Goal: Task Accomplishment & Management: Manage account settings

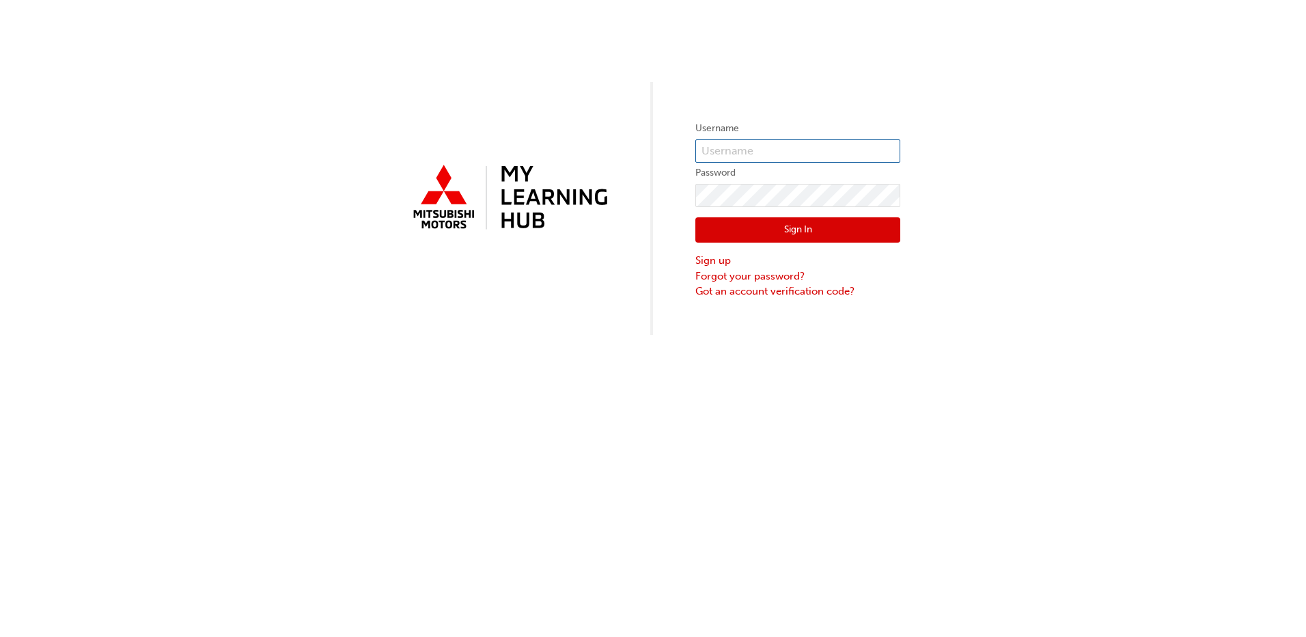
type input "19877"
click at [731, 140] on input "19877" at bounding box center [797, 150] width 205 height 23
drag, startPoint x: 641, startPoint y: 233, endPoint x: 676, endPoint y: 251, distance: 39.7
click at [641, 233] on div "Username 19877 Password Sign In Sign up Forgot your password? Got an account ve…" at bounding box center [653, 167] width 1306 height 335
click at [736, 277] on link "Forgot your password?" at bounding box center [797, 276] width 205 height 16
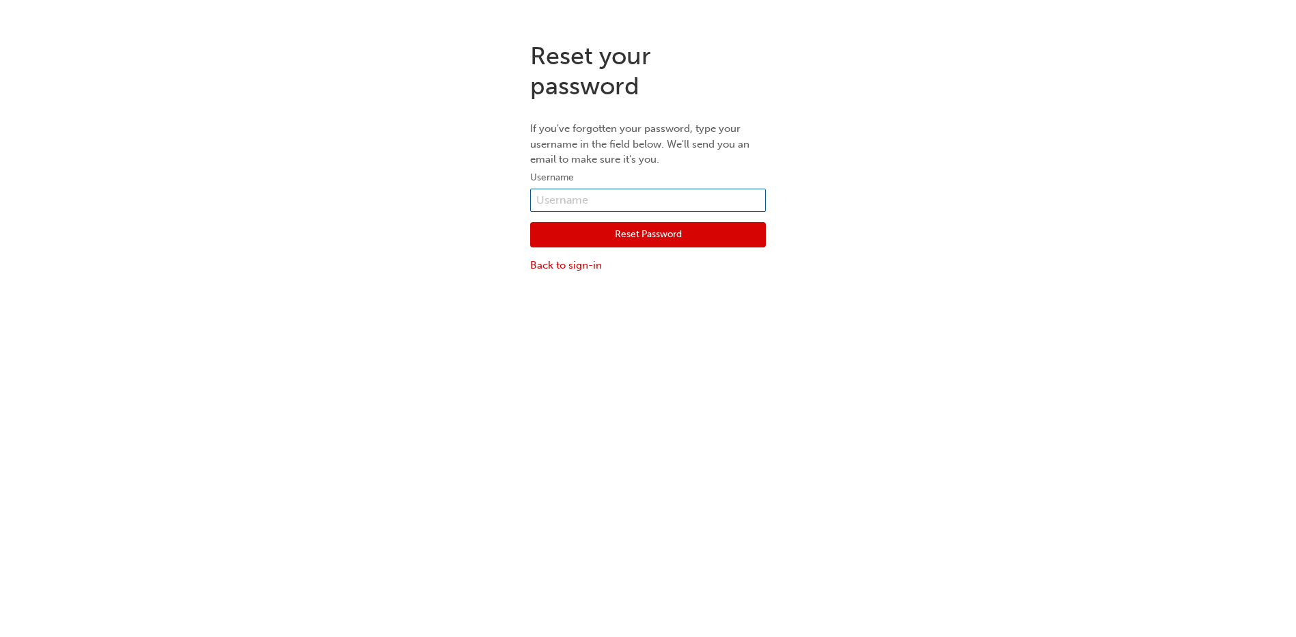
click at [547, 195] on input "text" at bounding box center [648, 200] width 236 height 23
type input "[EMAIL_ADDRESS][DOMAIN_NAME]"
click at [592, 247] on button "Reset Password" at bounding box center [648, 235] width 236 height 26
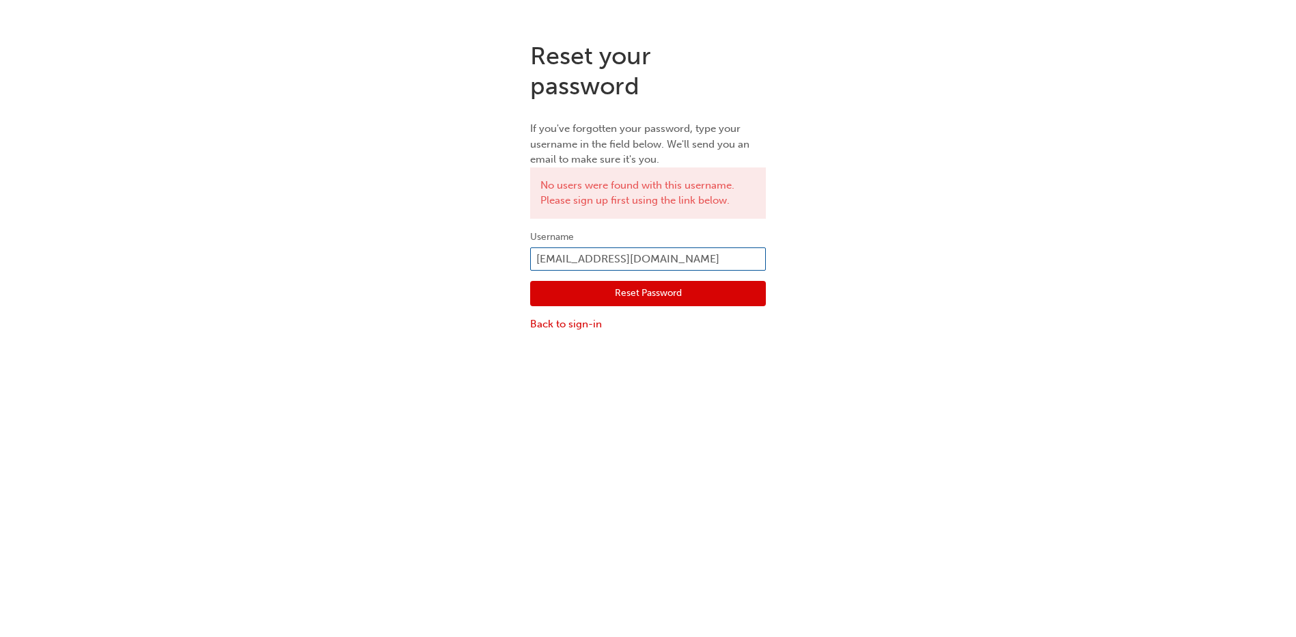
click at [574, 263] on input "[EMAIL_ADDRESS][DOMAIN_NAME]" at bounding box center [648, 258] width 236 height 23
type input "[EMAIL_ADDRESS][DOMAIN_NAME]"
click at [660, 284] on button "Reset Password" at bounding box center [648, 294] width 236 height 26
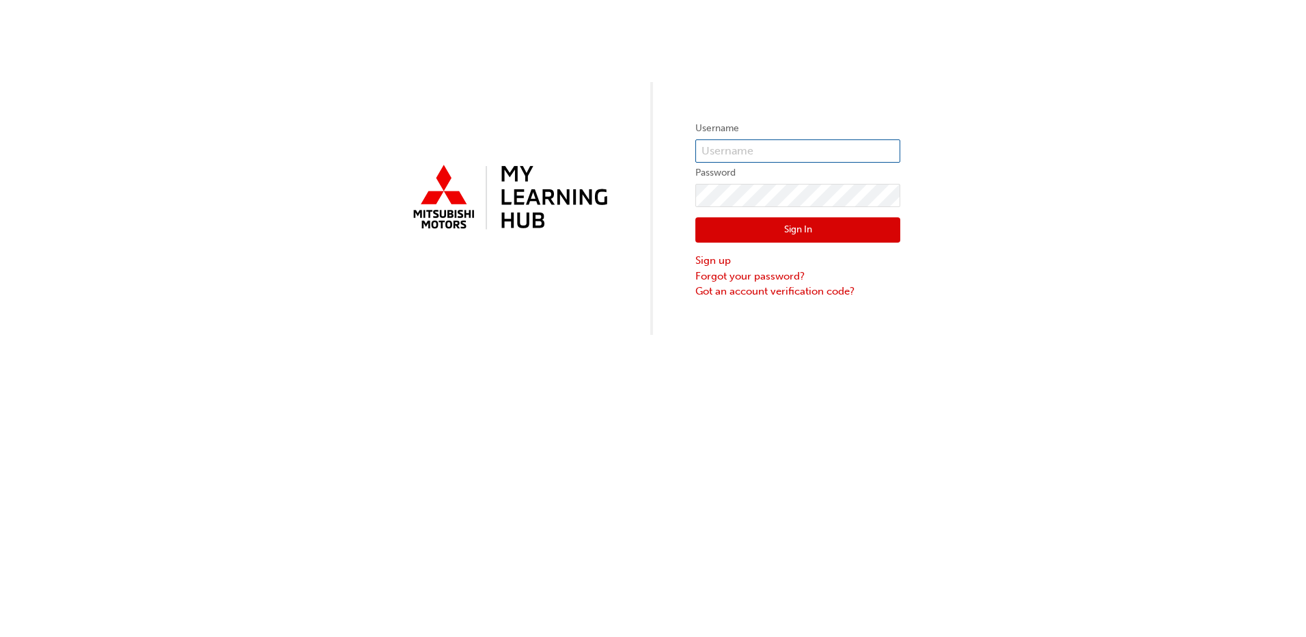
type input "19877"
drag, startPoint x: 766, startPoint y: 148, endPoint x: 700, endPoint y: 152, distance: 66.4
click at [700, 152] on input "19877" at bounding box center [797, 150] width 205 height 23
click at [730, 280] on link "Forgot your password?" at bounding box center [797, 276] width 205 height 16
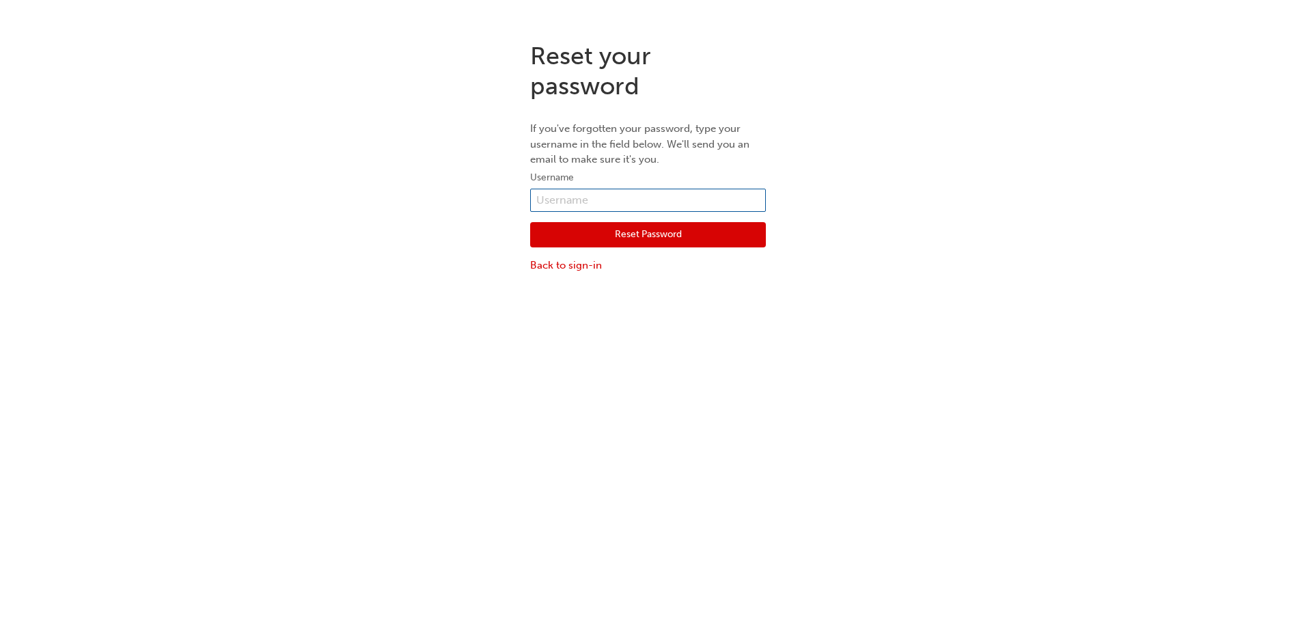
click at [707, 191] on input "text" at bounding box center [648, 200] width 236 height 23
paste input "19877"
type input "19877"
click at [587, 243] on button "Reset Password" at bounding box center [648, 235] width 236 height 26
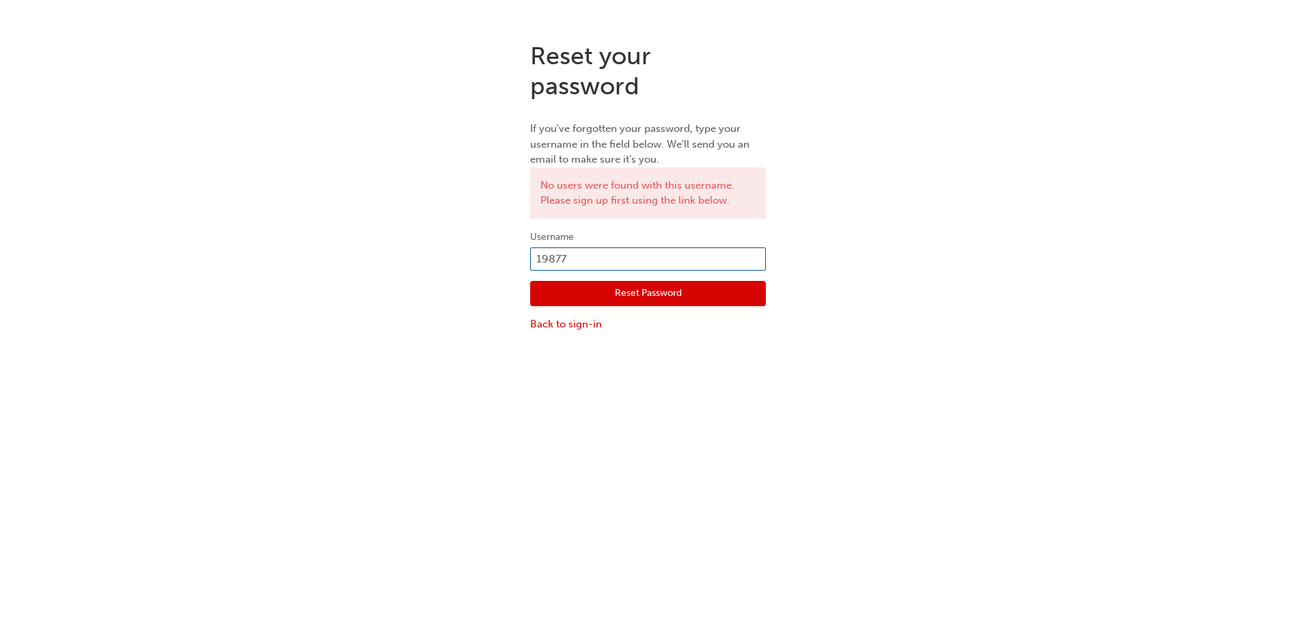
click at [600, 255] on input "19877" at bounding box center [648, 258] width 236 height 23
click at [1006, 148] on div "Reset your password If you've forgotten your password, type your username in th…" at bounding box center [648, 187] width 1296 height 312
